Goal: Find specific page/section: Find specific page/section

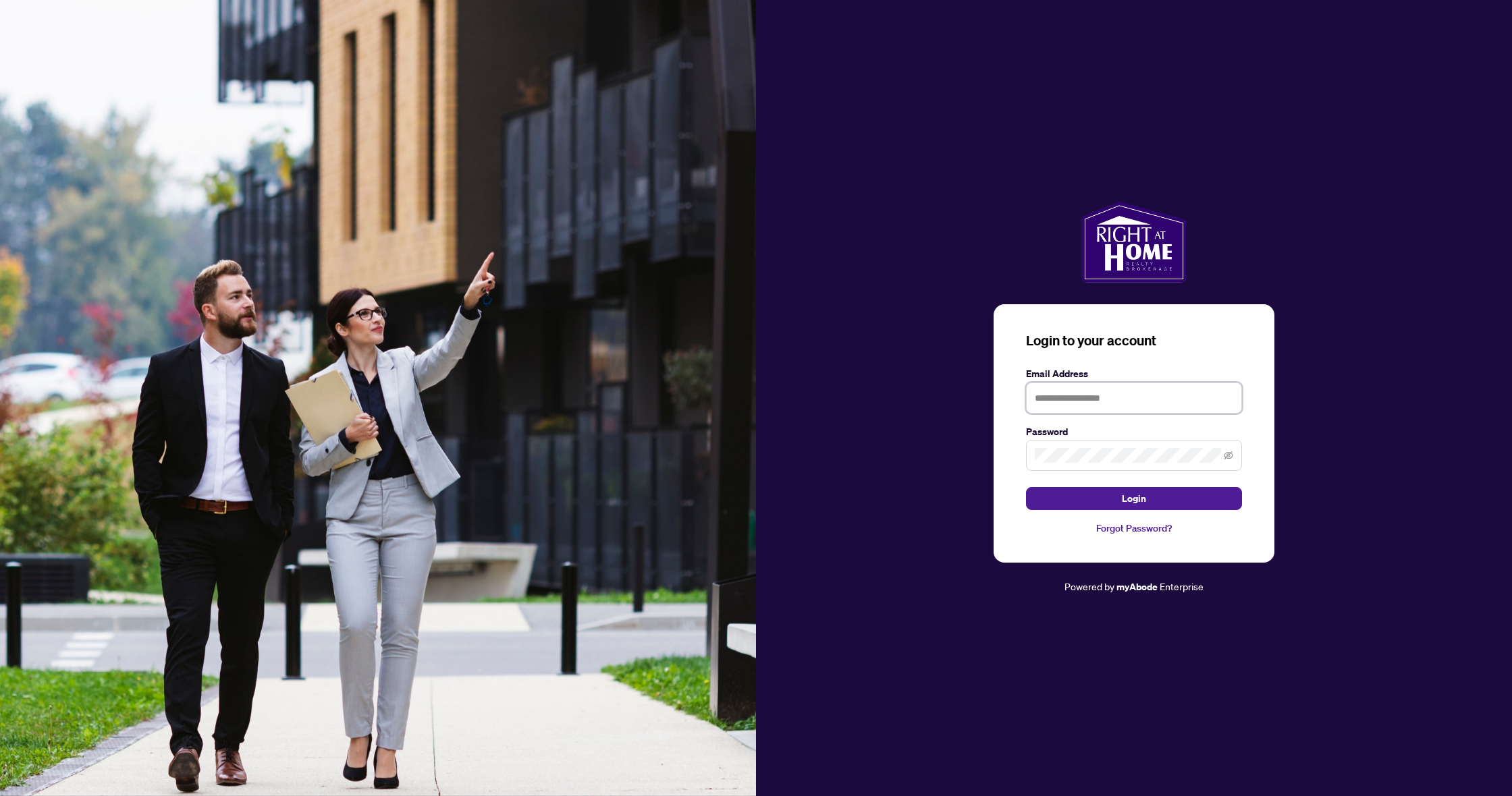
drag, startPoint x: 1078, startPoint y: 403, endPoint x: 1081, endPoint y: 415, distance: 12.4
type input "**********"
click at [1134, 498] on button "Login" at bounding box center [1133, 499] width 216 height 23
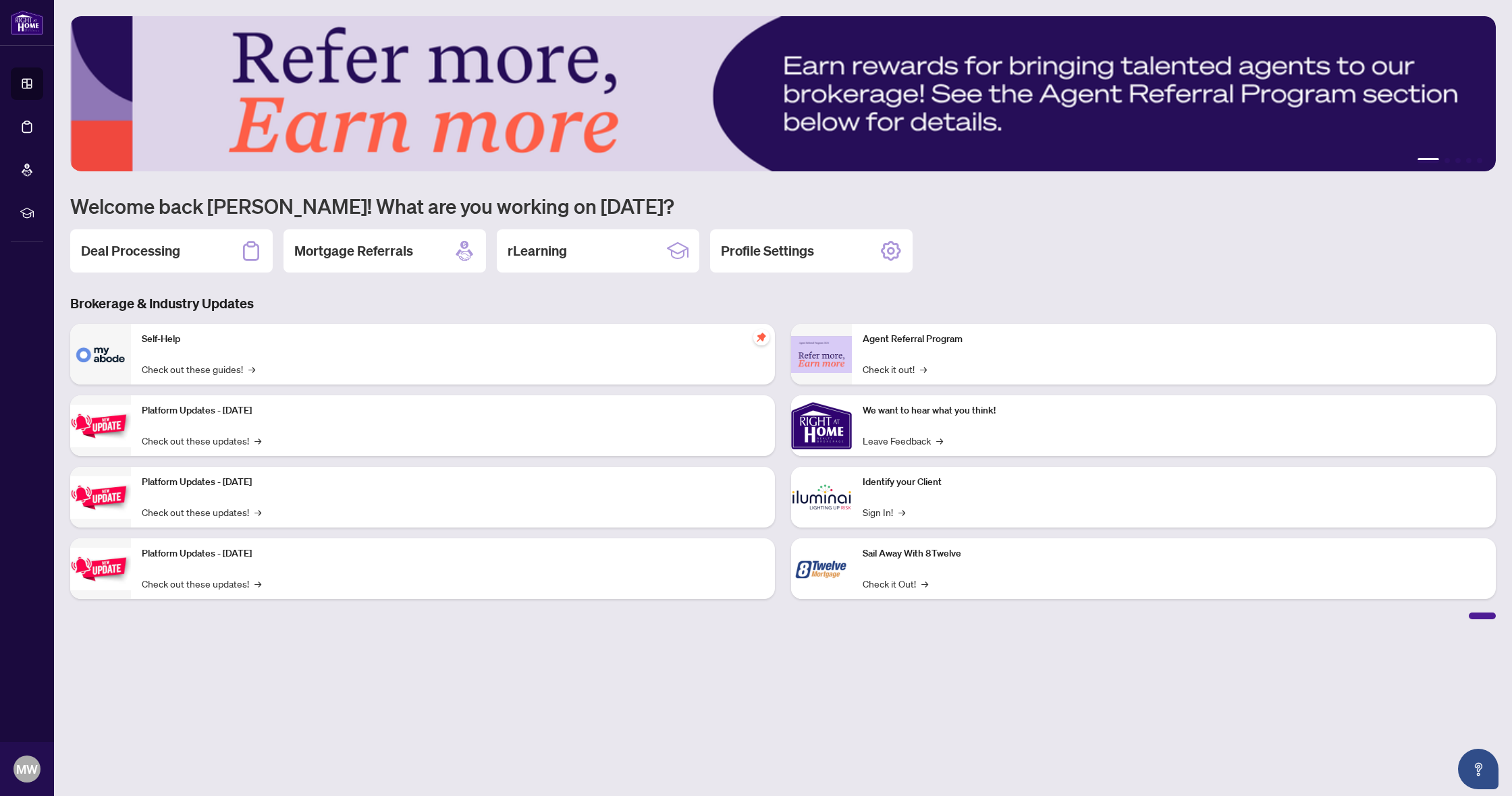
click at [105, 246] on h2 "Deal Processing" at bounding box center [130, 251] width 99 height 19
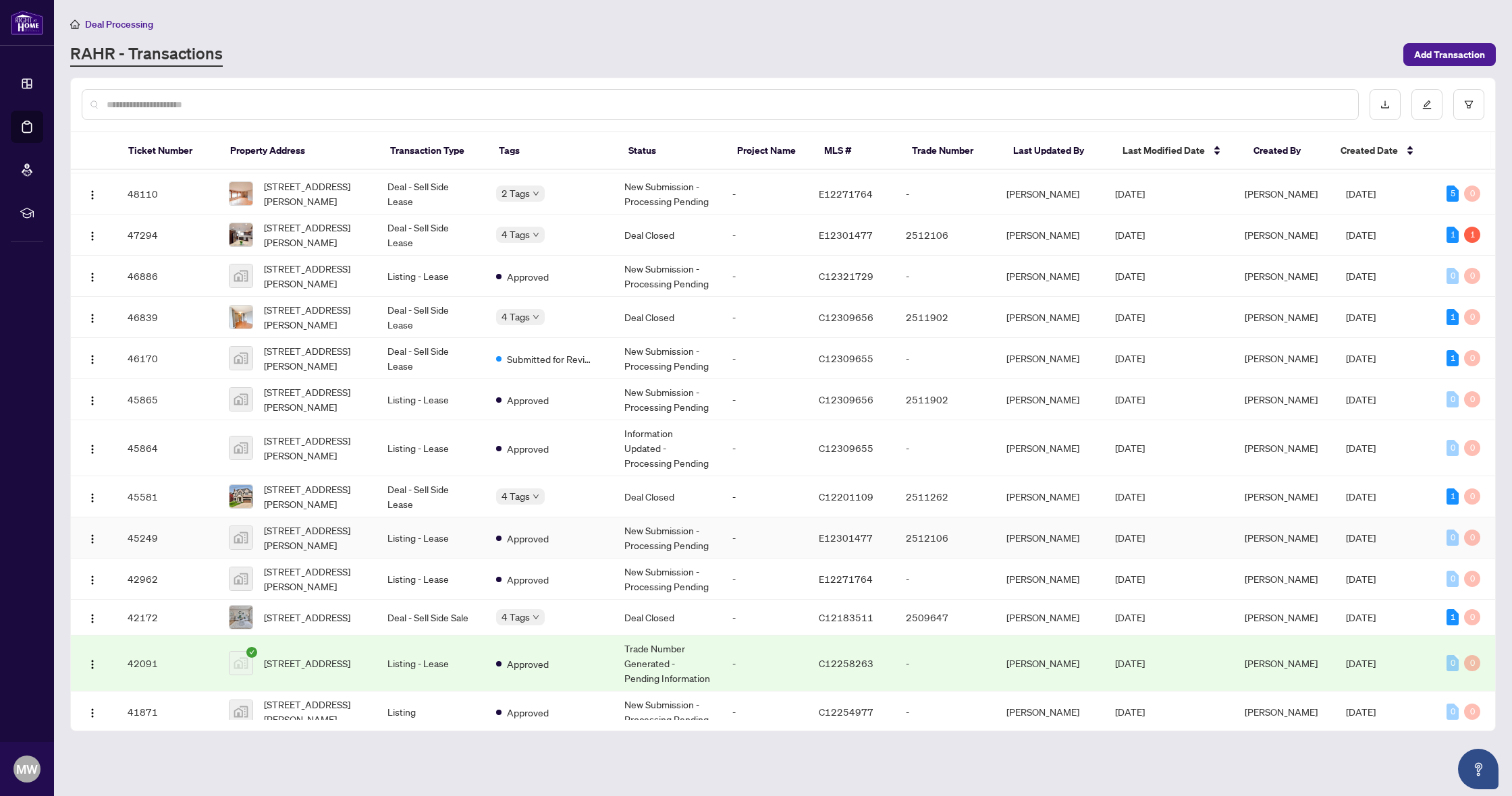
scroll to position [214, 0]
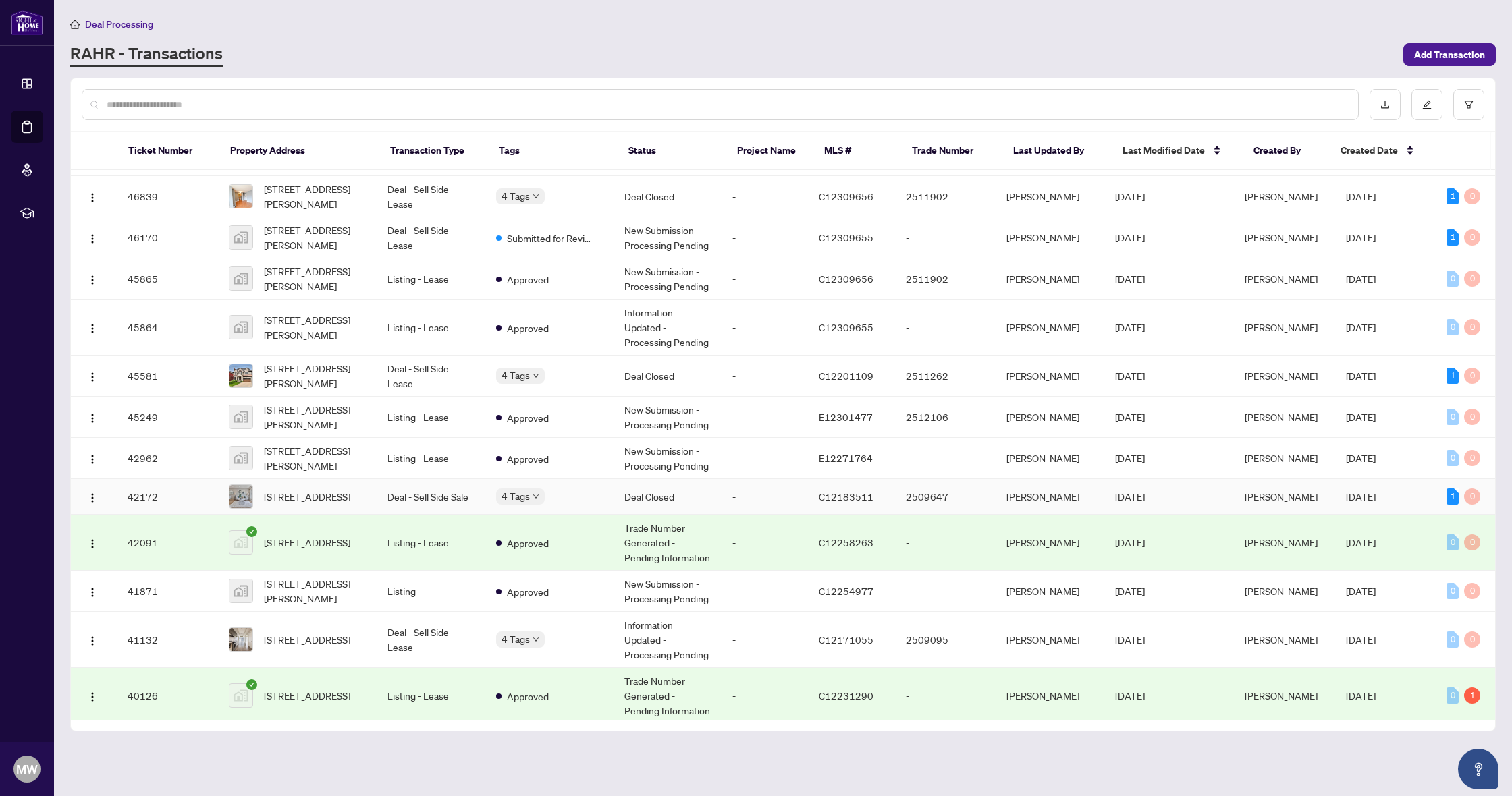
click at [274, 504] on span "[STREET_ADDRESS]" at bounding box center [307, 497] width 86 height 15
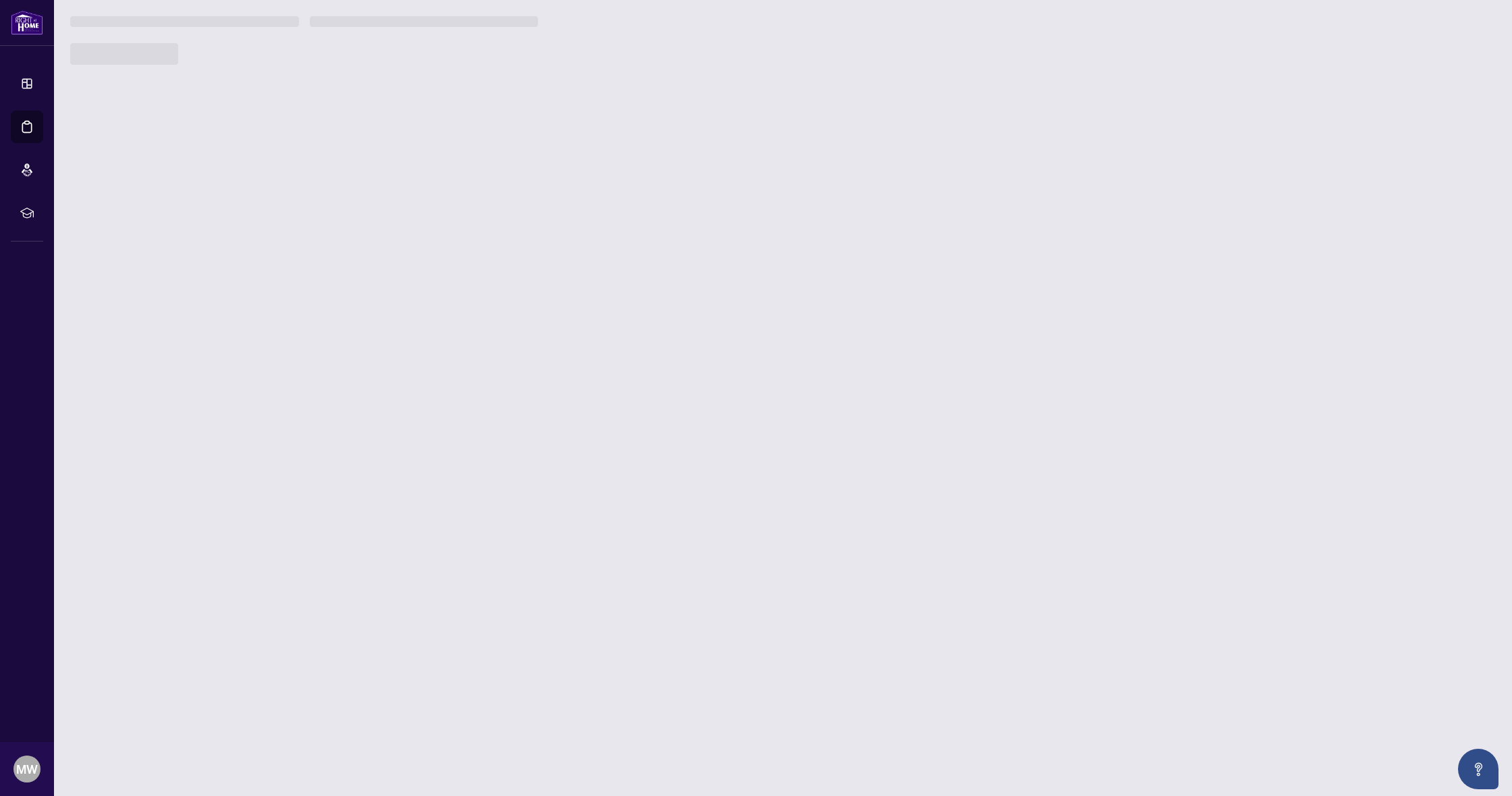
click at [273, 507] on main "Deal Processing [PERSON_NAME] - Transactions Add Transaction Ticket Number Prop…" at bounding box center [783, 398] width 1458 height 796
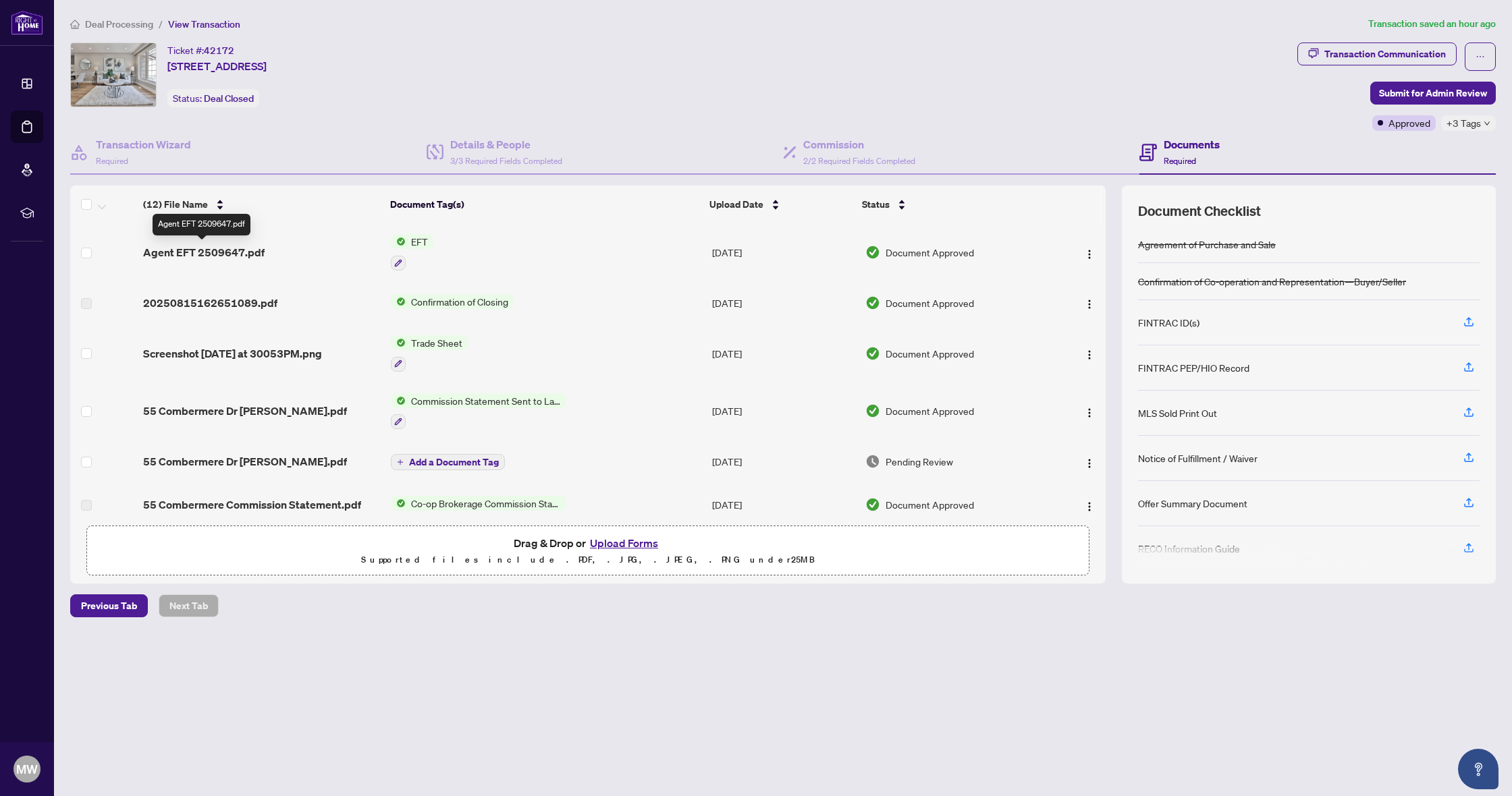
click at [233, 255] on span "Agent EFT 2509647.pdf" at bounding box center [203, 253] width 121 height 16
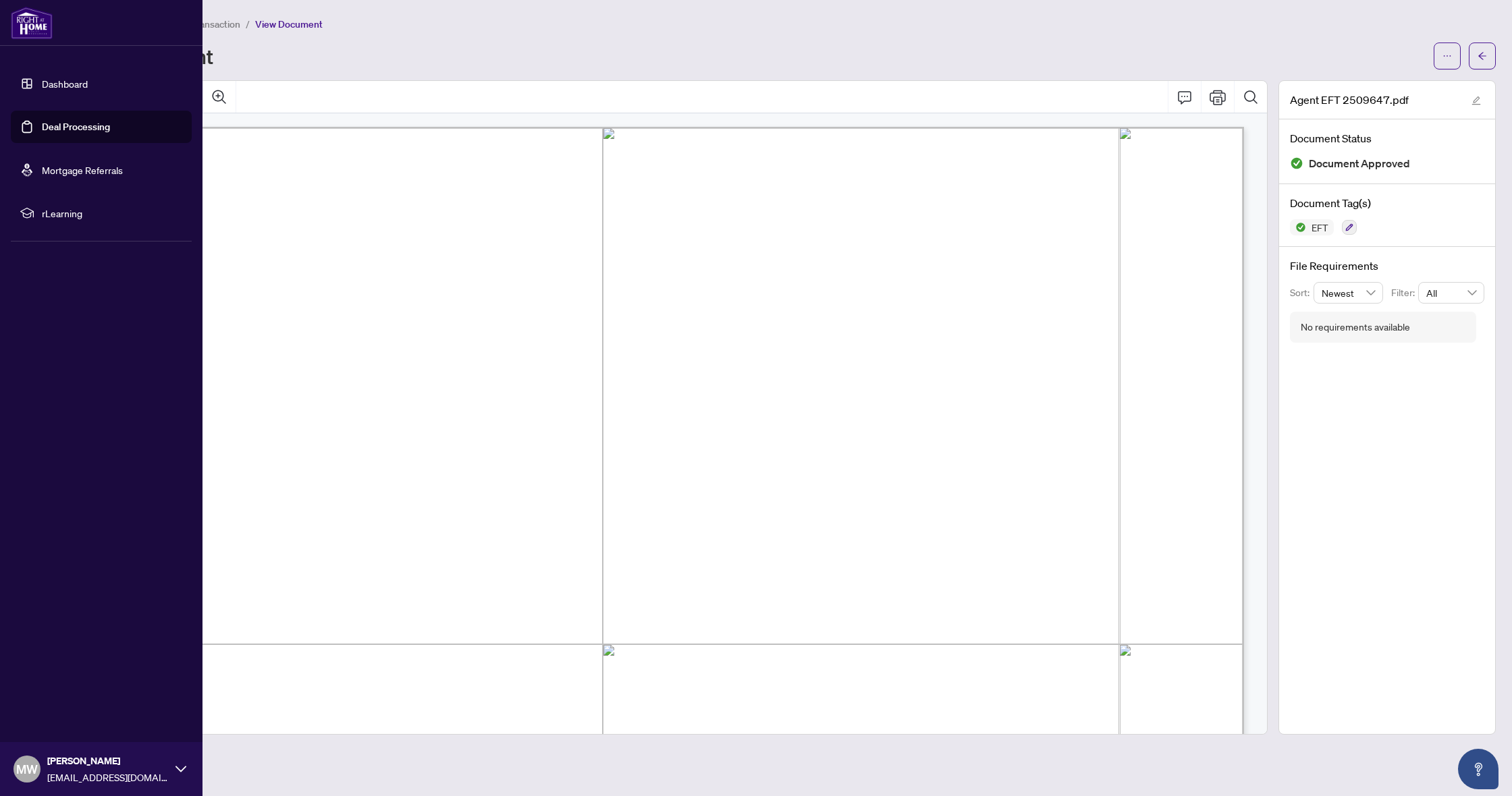
click at [29, 32] on img at bounding box center [32, 23] width 42 height 32
